Goal: Obtain resource: Obtain resource

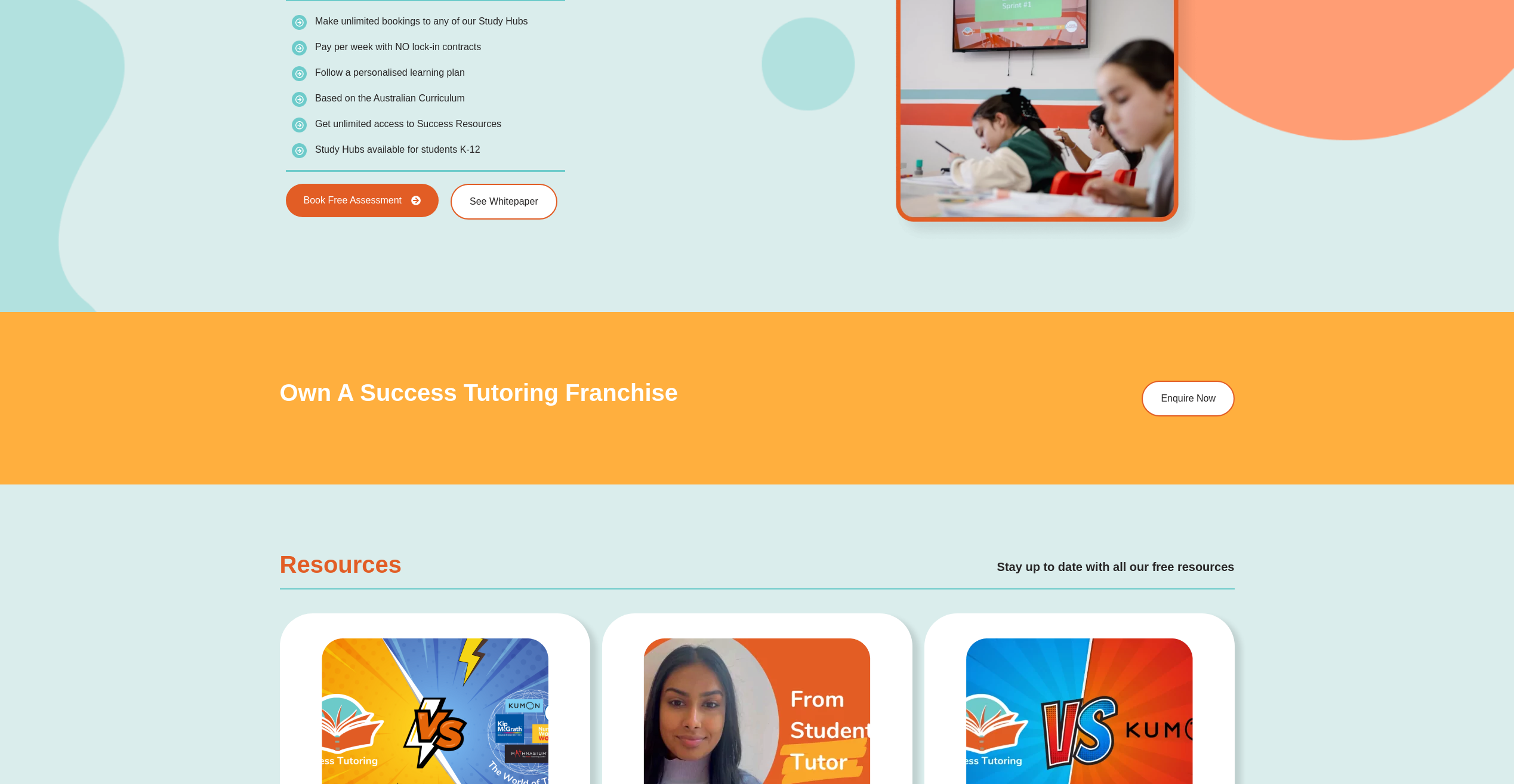
scroll to position [2328, 0]
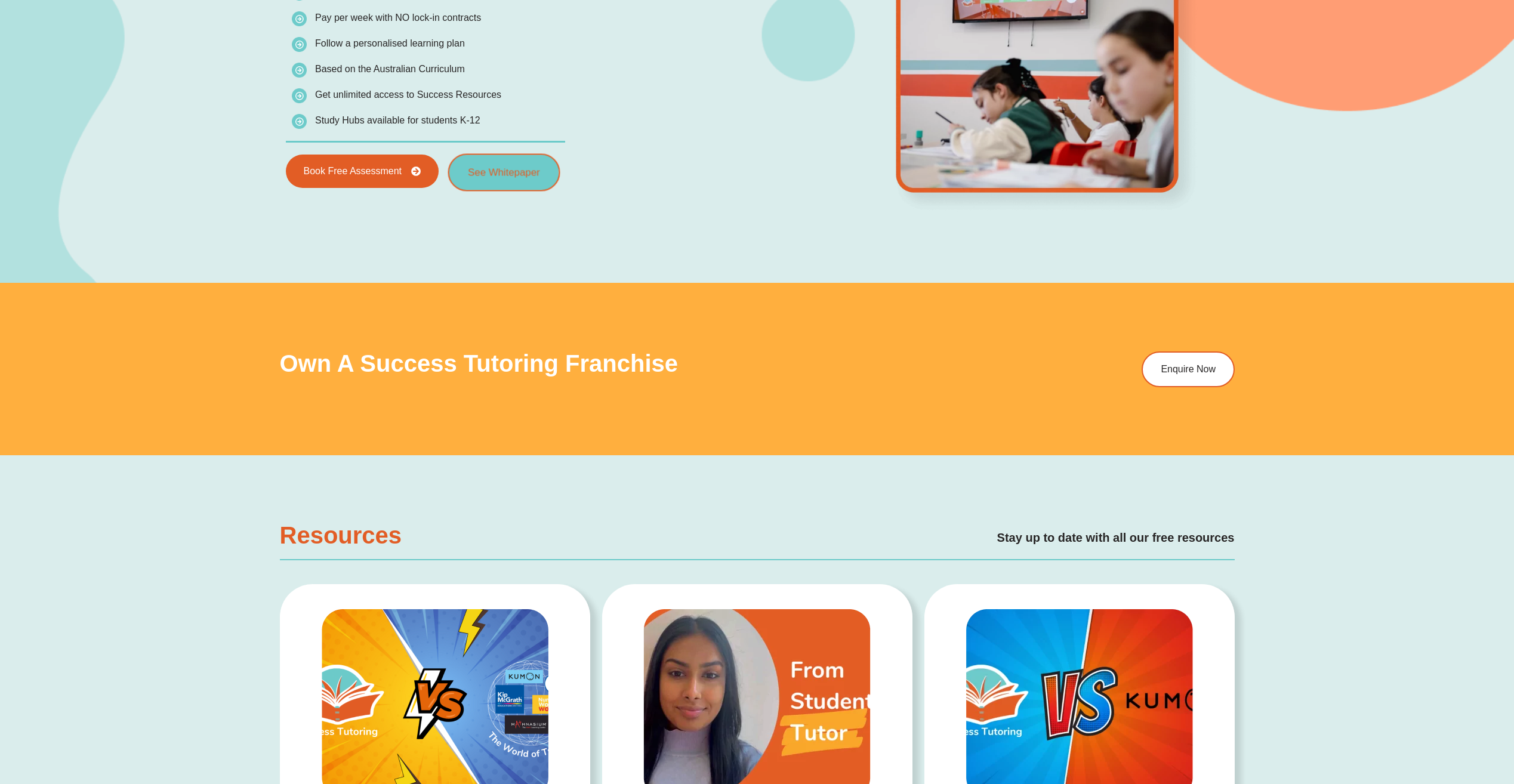
click at [523, 176] on span "See Whitepaper" at bounding box center [504, 172] width 71 height 10
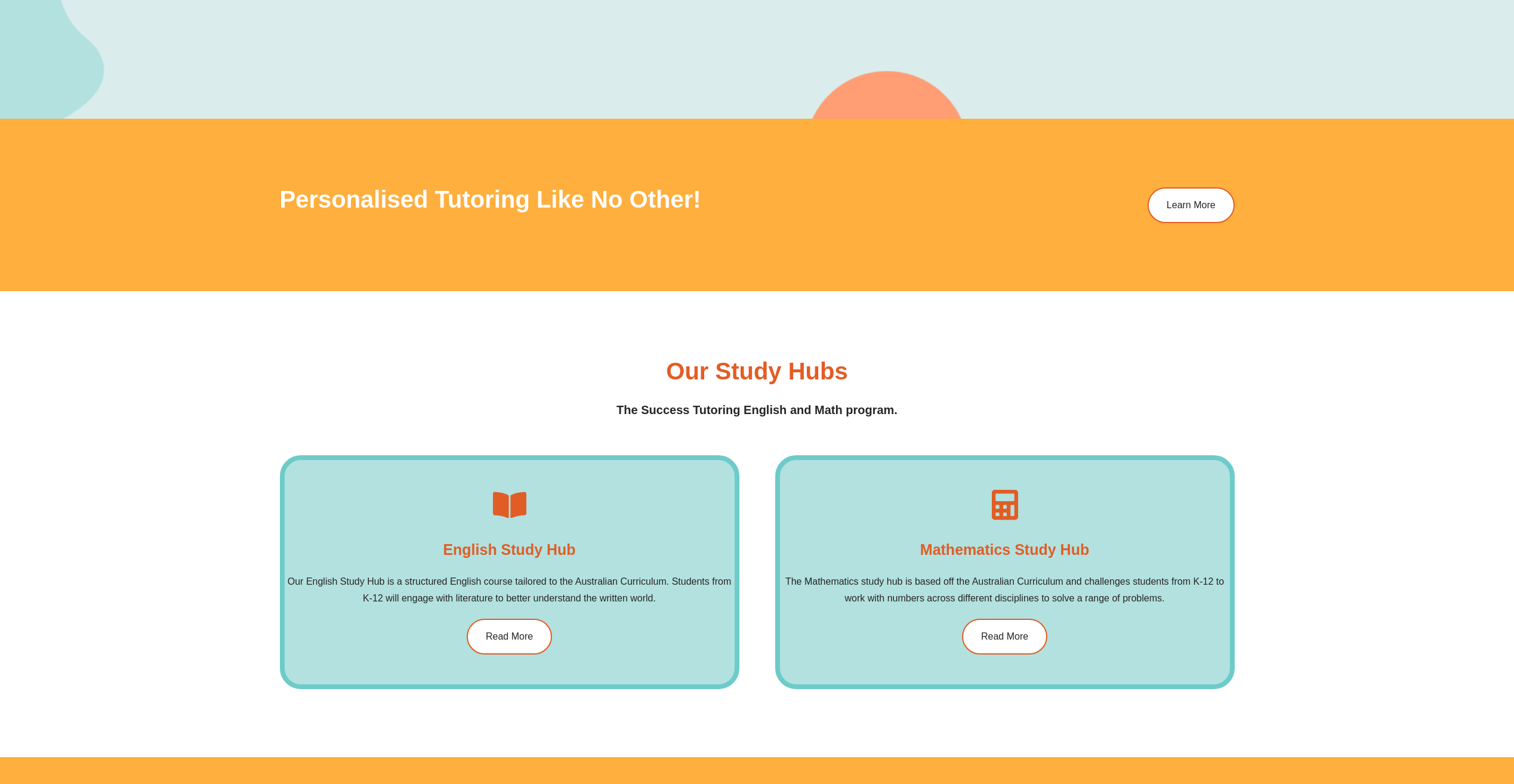
scroll to position [1790, 0]
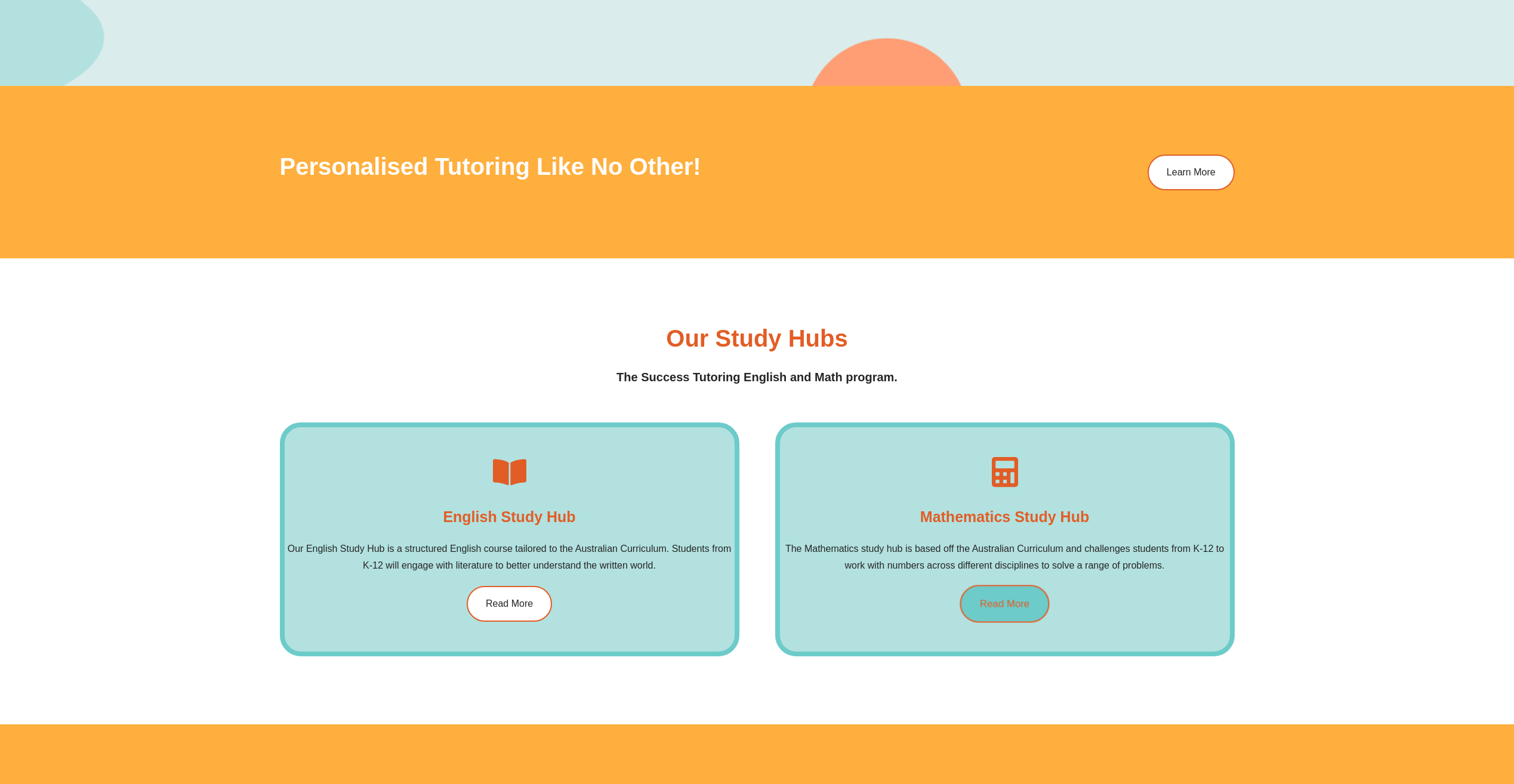
click at [1034, 600] on link "Read More" at bounding box center [1004, 603] width 89 height 38
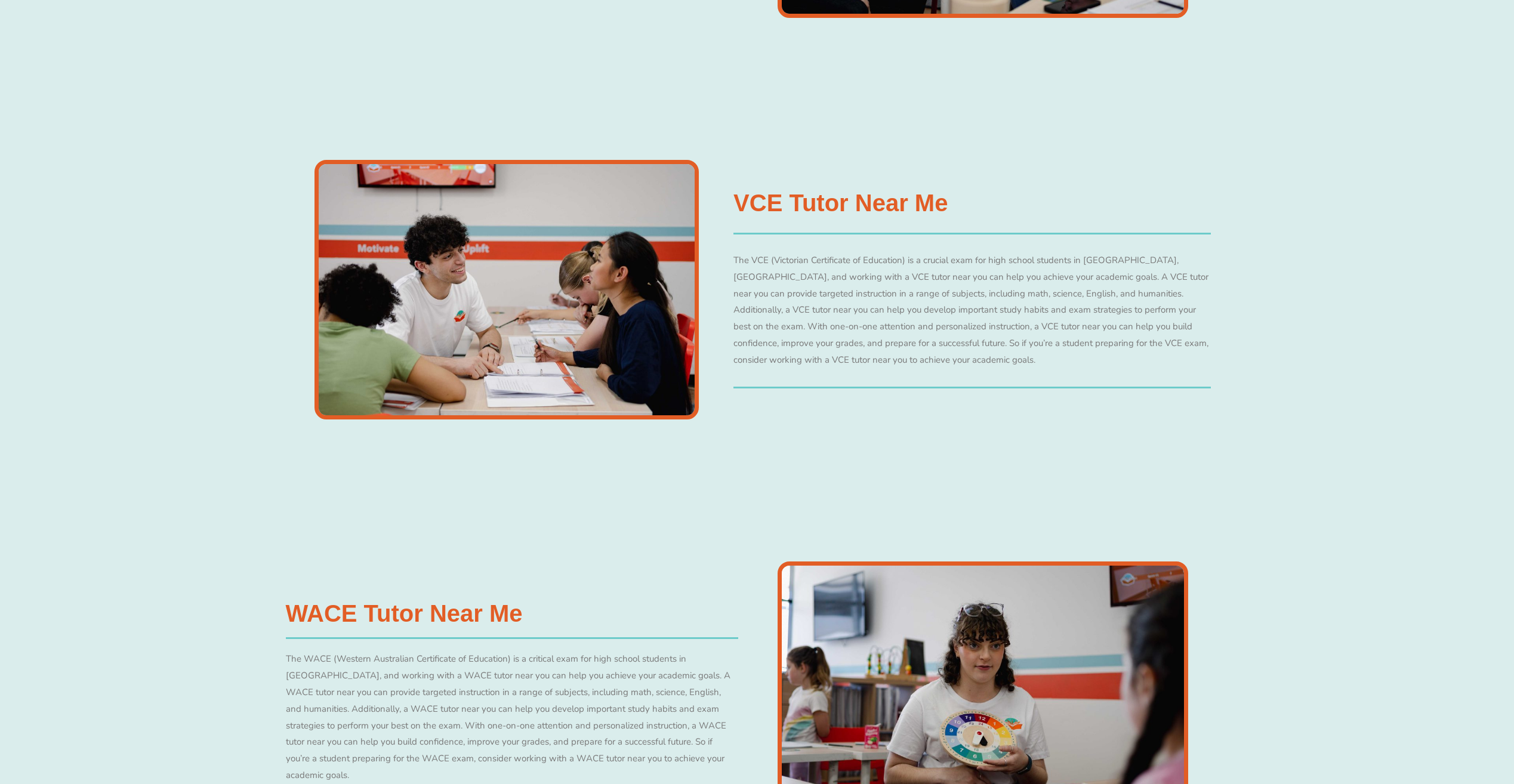
scroll to position [4595, 0]
